Goal: Task Accomplishment & Management: Manage account settings

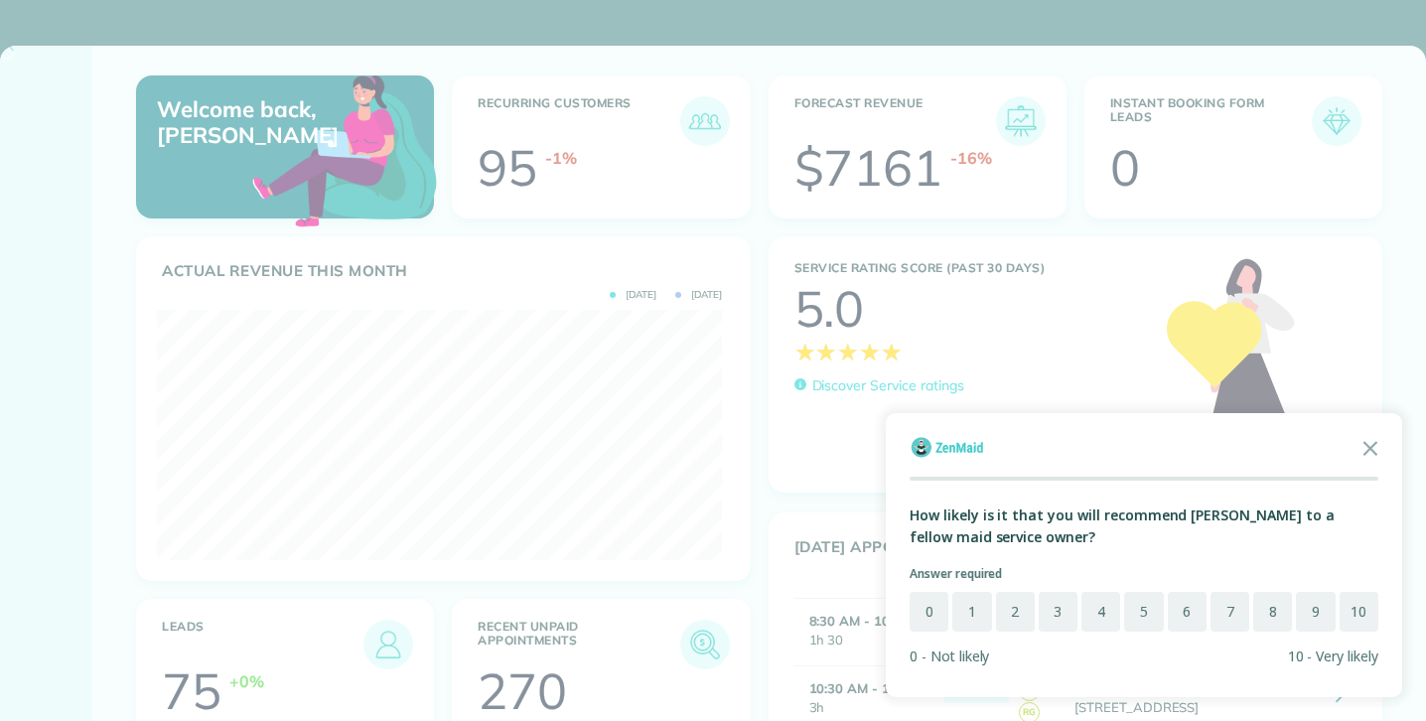
scroll to position [250, 565]
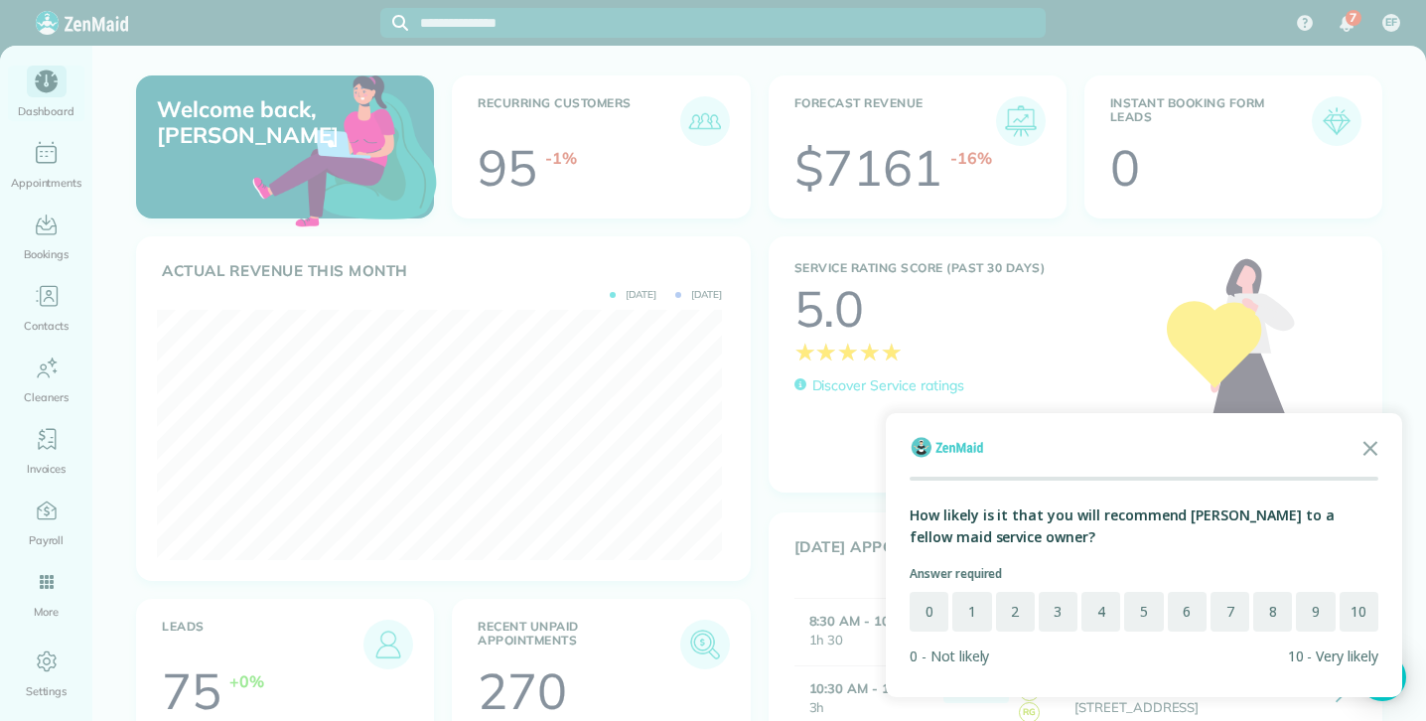
click at [53, 157] on div at bounding box center [713, 360] width 1426 height 721
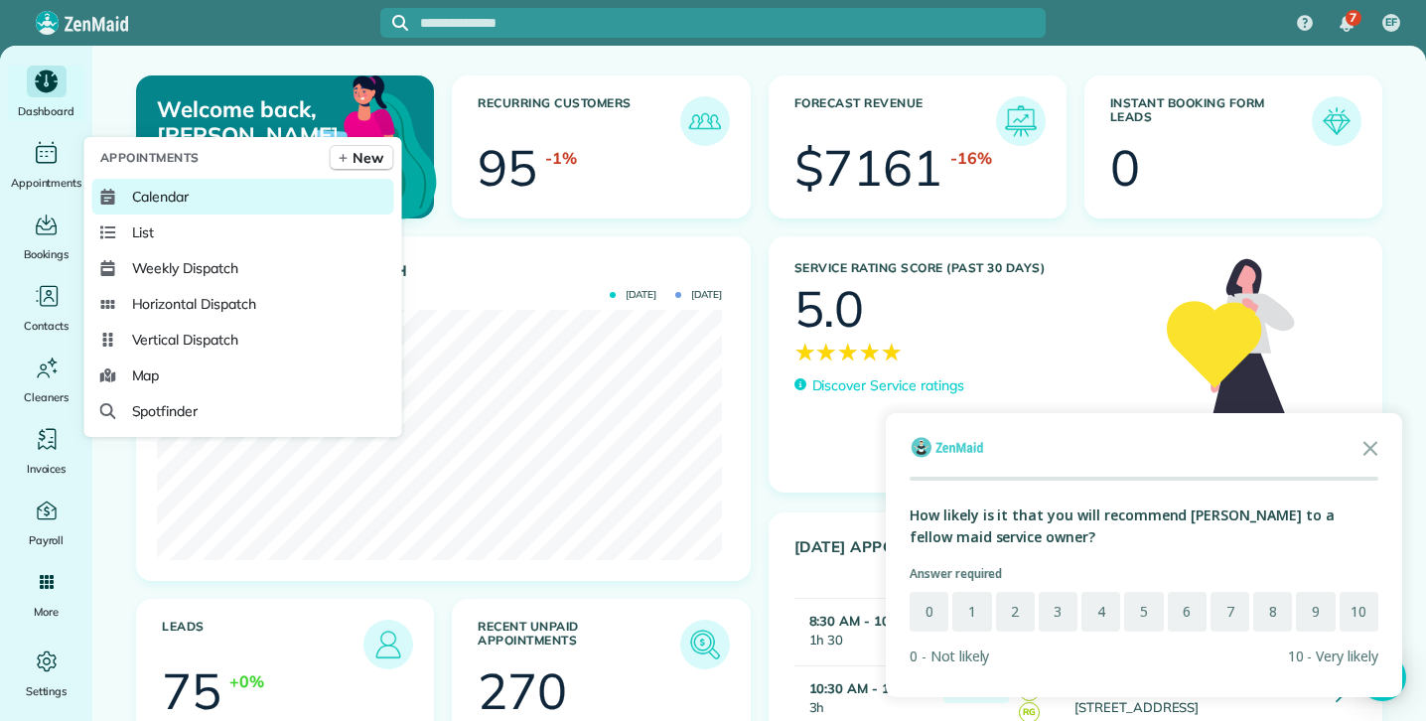
click at [167, 200] on span "Calendar" at bounding box center [161, 197] width 58 height 20
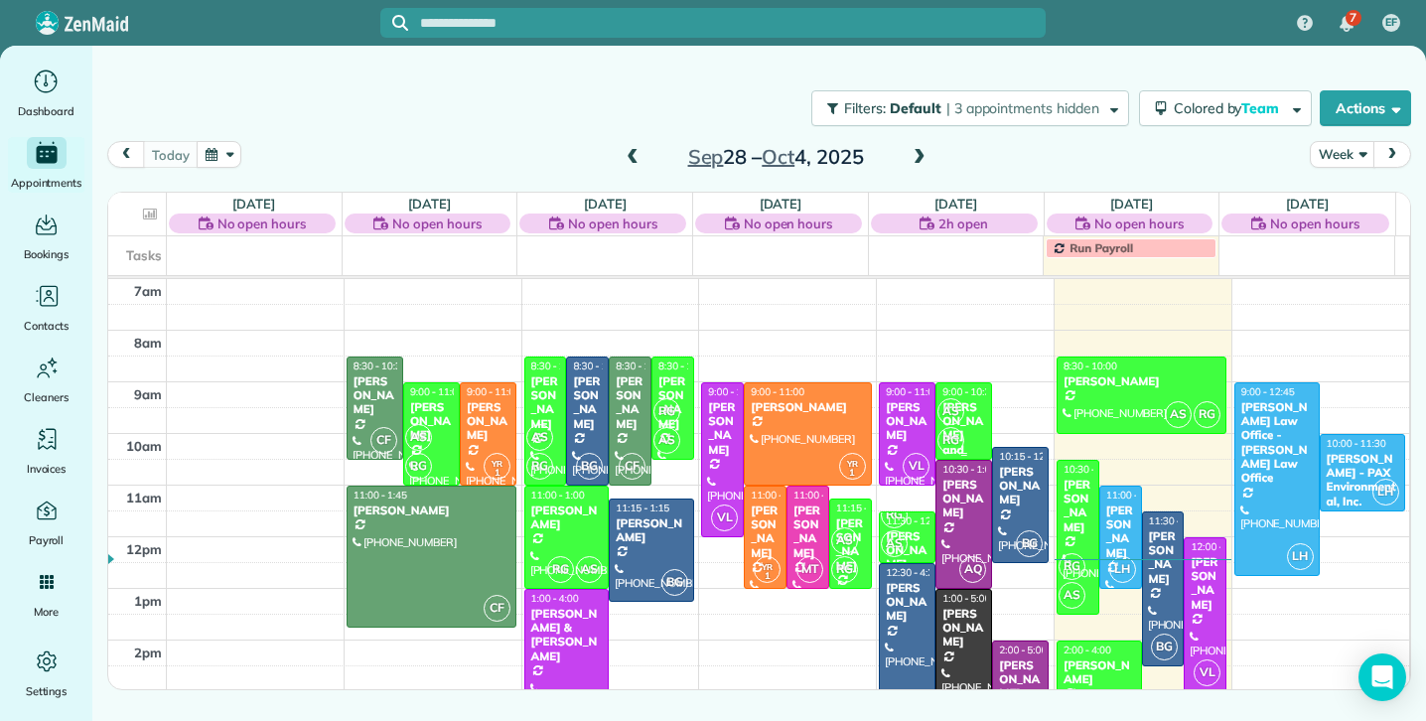
click at [951, 417] on span "AS" at bounding box center [951, 411] width 27 height 27
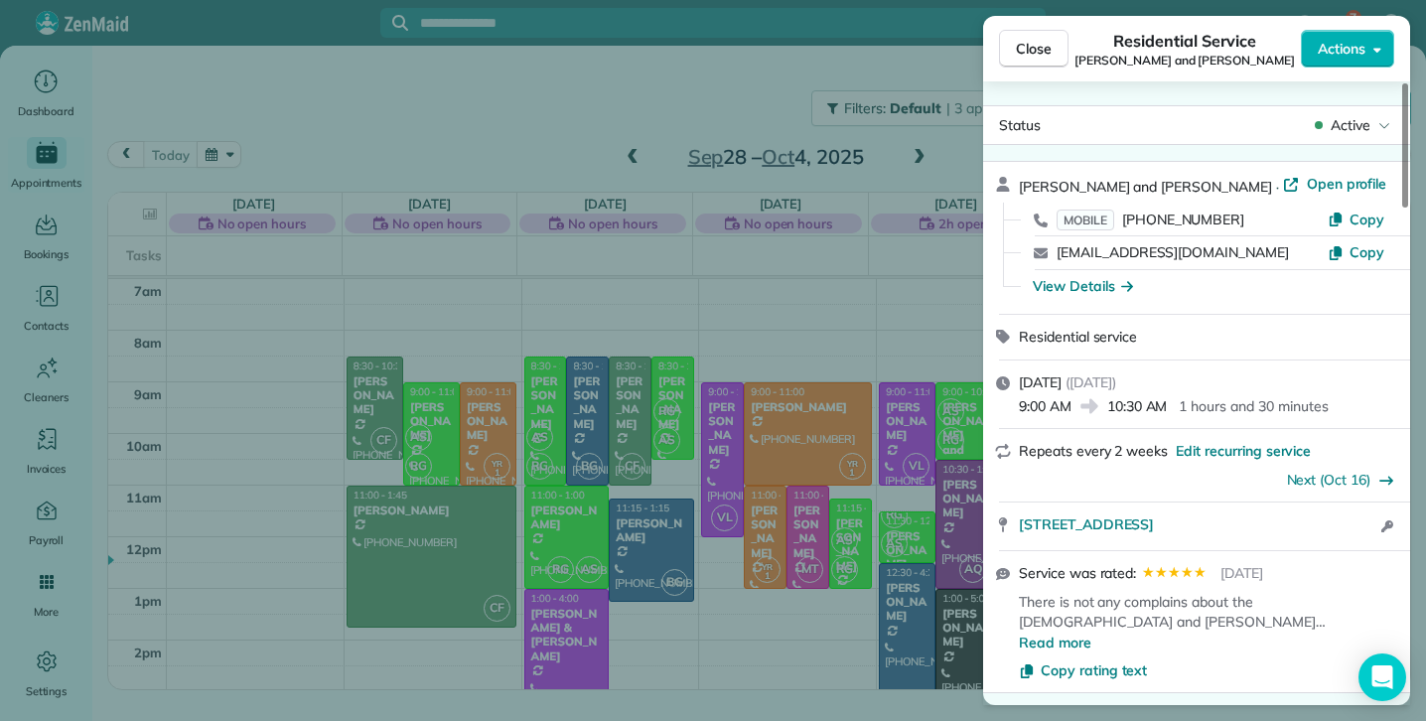
click at [951, 417] on div "Close Residential Service [PERSON_NAME] and [PERSON_NAME] Actions Status Active…" at bounding box center [713, 360] width 1426 height 721
